Goal: Information Seeking & Learning: Learn about a topic

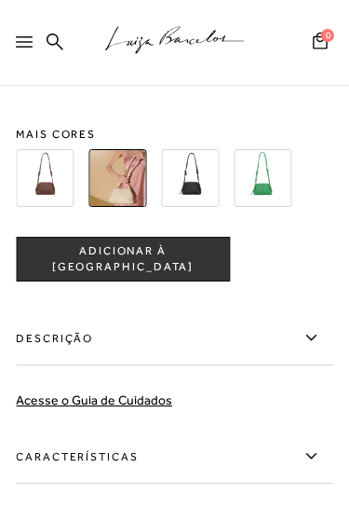
scroll to position [854, 0]
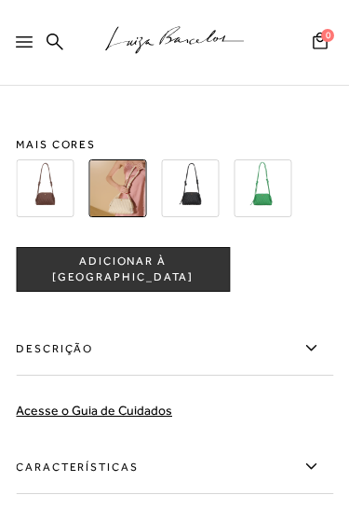
click at [35, 209] on img at bounding box center [45, 188] width 58 height 58
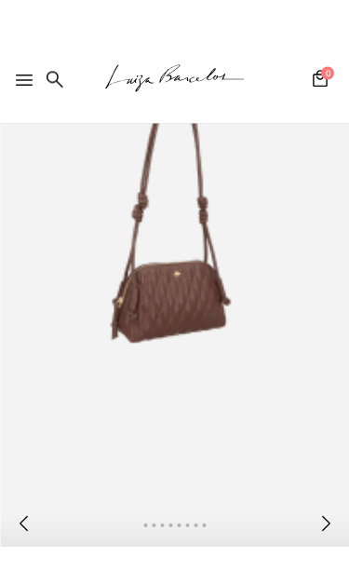
scroll to position [204, 0]
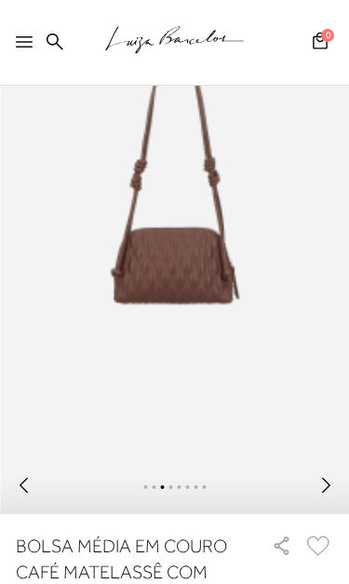
click at [26, 44] on icon at bounding box center [24, 41] width 17 height 11
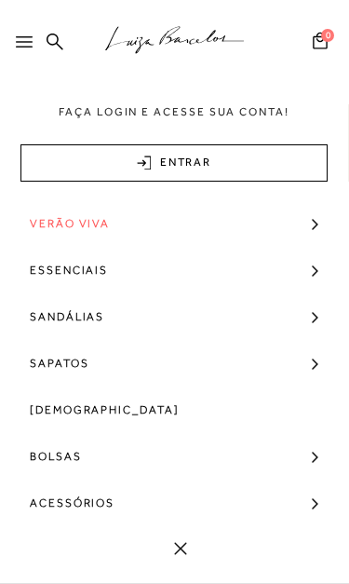
click at [265, 451] on link "Bolsas" at bounding box center [174, 456] width 349 height 47
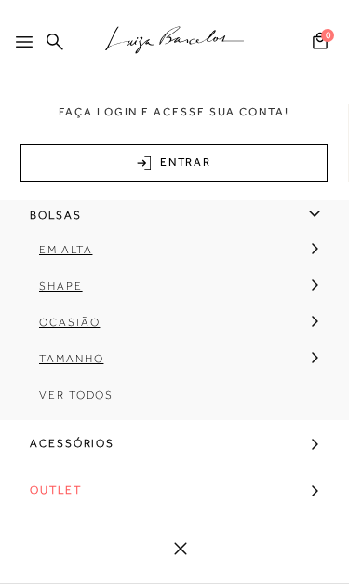
scroll to position [244, 0]
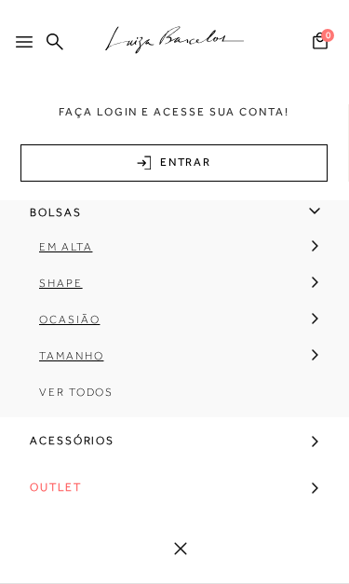
click at [51, 362] on span "Tamanho" at bounding box center [71, 355] width 64 height 13
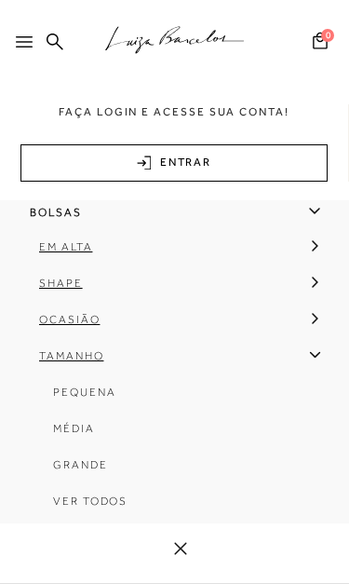
click at [62, 435] on span "Média" at bounding box center [74, 428] width 42 height 13
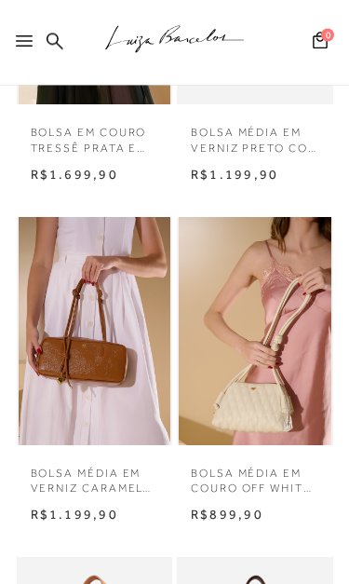
scroll to position [1089, 0]
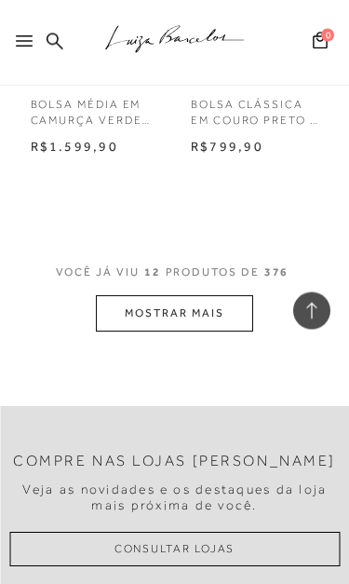
click at [127, 308] on button "MOSTRAR MAIS" at bounding box center [174, 314] width 156 height 36
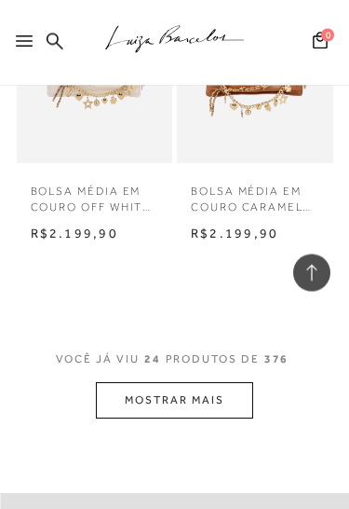
click at [238, 383] on button "MOSTRAR MAIS" at bounding box center [174, 401] width 156 height 36
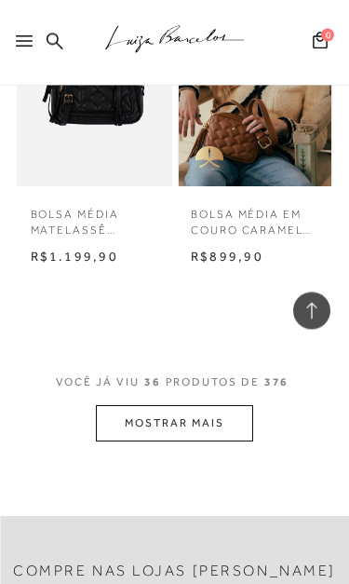
scroll to position [6102, 0]
click at [116, 405] on button "MOSTRAR MAIS" at bounding box center [174, 423] width 156 height 36
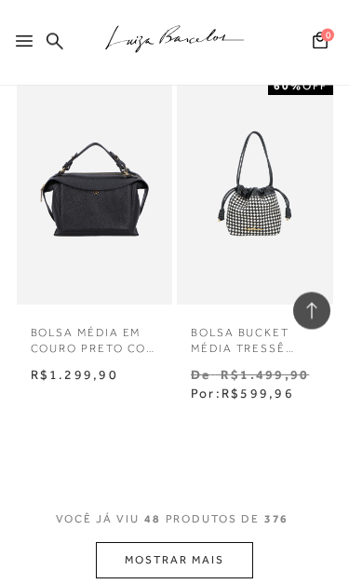
scroll to position [8025, 0]
click at [143, 542] on button "MOSTRAR MAIS" at bounding box center [174, 560] width 156 height 36
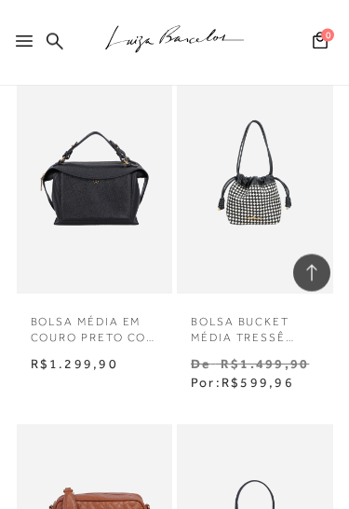
scroll to position [8024, 0]
